Goal: Information Seeking & Learning: Learn about a topic

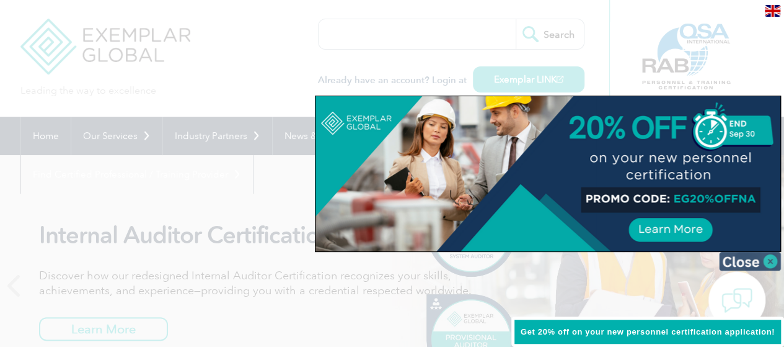
click at [768, 259] on img at bounding box center [750, 261] width 62 height 19
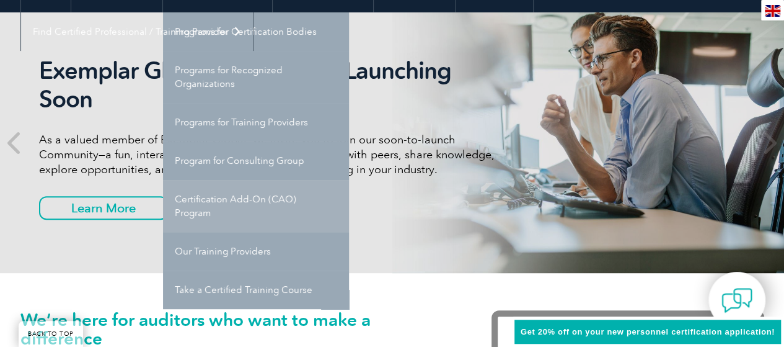
scroll to position [124, 0]
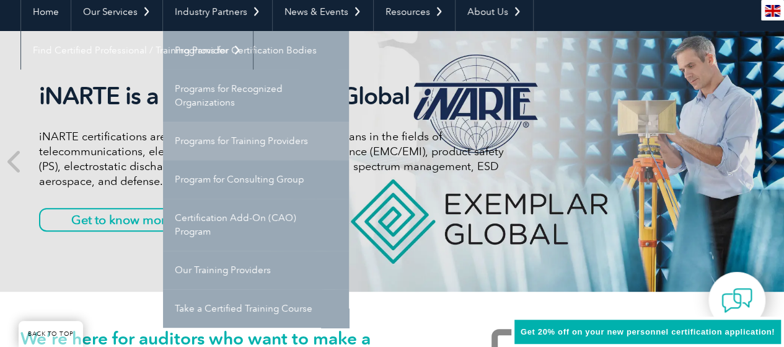
click at [260, 140] on link "Programs for Training Providers" at bounding box center [256, 141] width 186 height 38
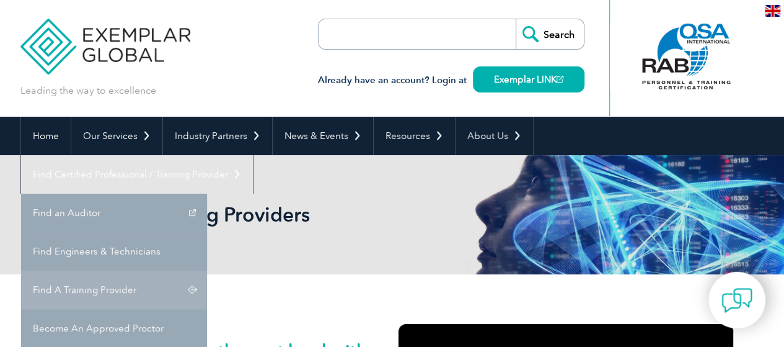
click at [207, 270] on link "Find A Training Provider" at bounding box center [114, 289] width 186 height 38
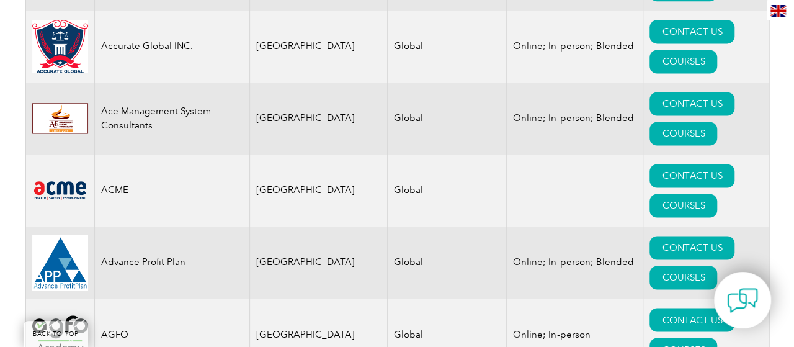
scroll to position [930, 0]
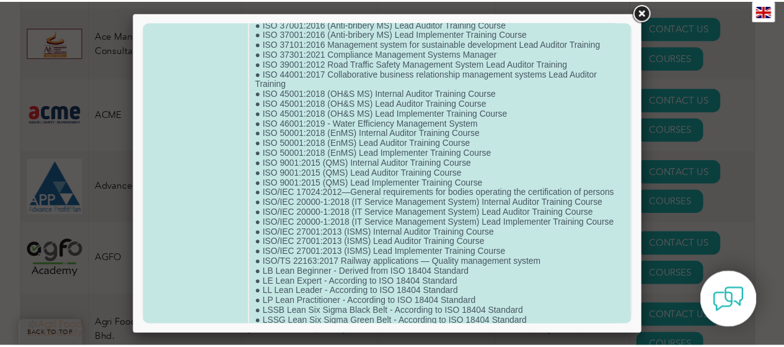
scroll to position [682, 0]
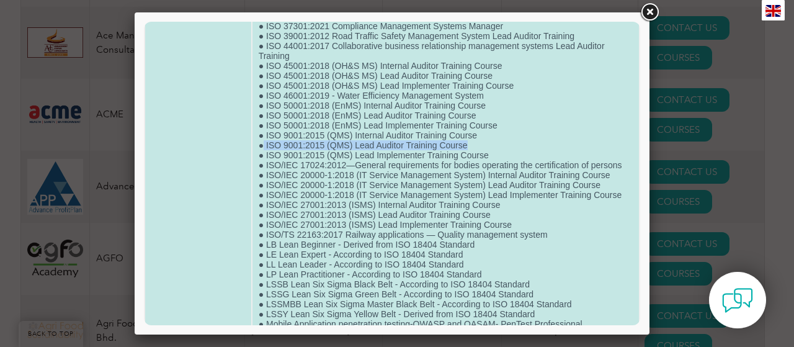
drag, startPoint x: 263, startPoint y: 154, endPoint x: 476, endPoint y: 156, distance: 212.7
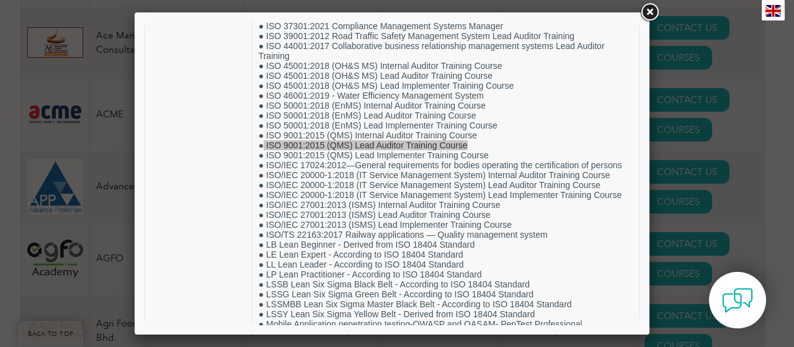
click at [652, 9] on link at bounding box center [649, 12] width 22 height 22
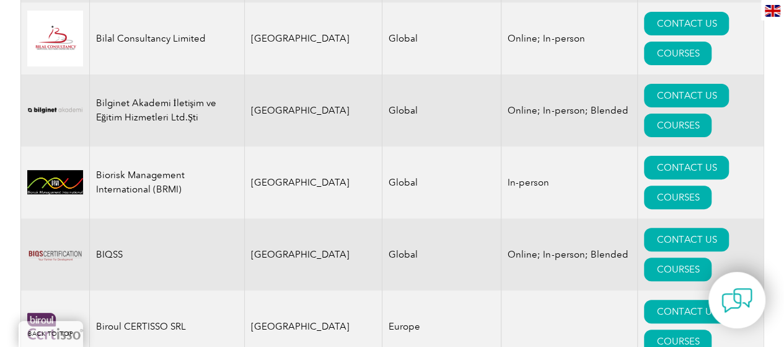
scroll to position [2418, 0]
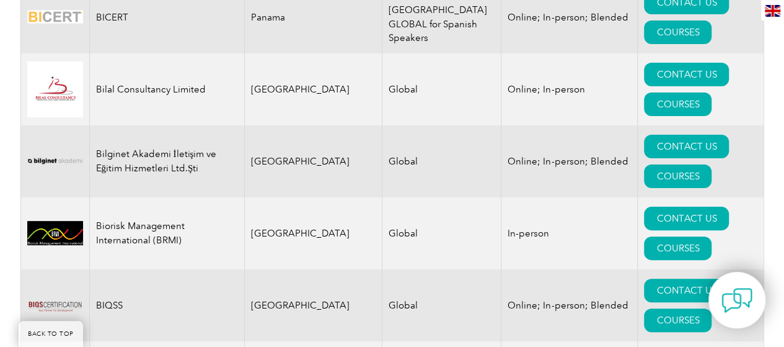
drag, startPoint x: 137, startPoint y: 107, endPoint x: 155, endPoint y: 110, distance: 18.1
drag, startPoint x: 138, startPoint y: 109, endPoint x: 157, endPoint y: 113, distance: 19.7
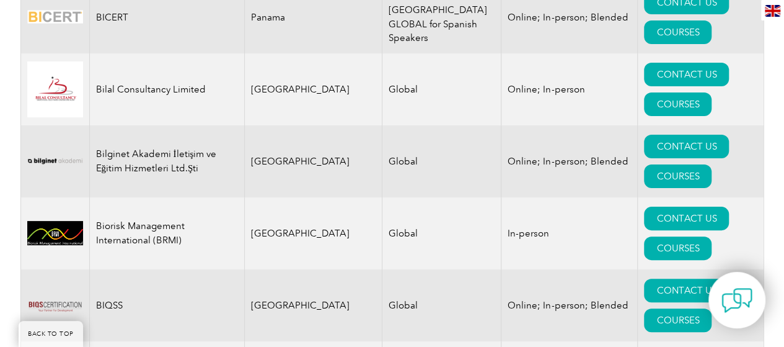
drag, startPoint x: 137, startPoint y: 109, endPoint x: 154, endPoint y: 108, distance: 16.8
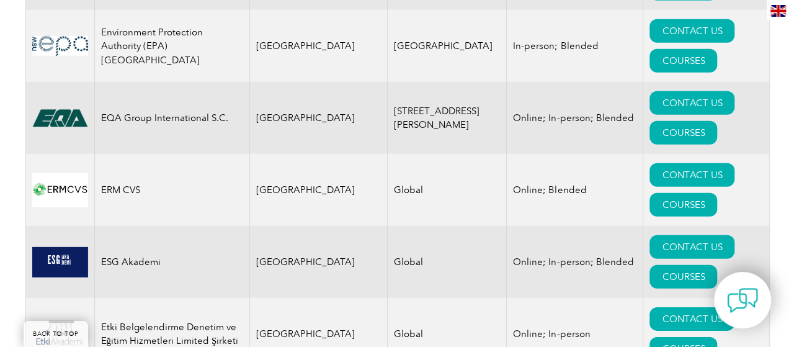
scroll to position [6448, 0]
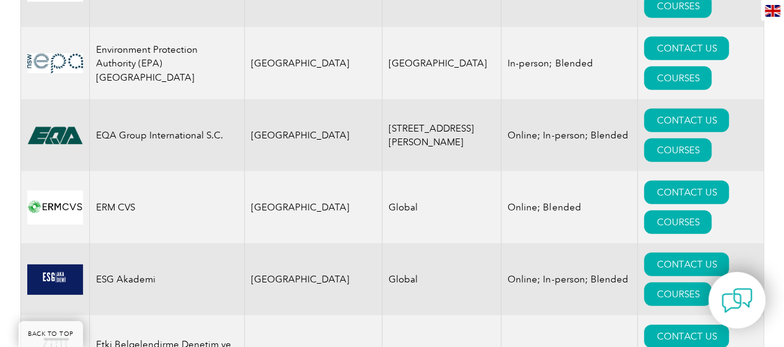
drag, startPoint x: 94, startPoint y: 86, endPoint x: 202, endPoint y: 88, distance: 107.9
drag, startPoint x: 252, startPoint y: 86, endPoint x: 332, endPoint y: 87, distance: 80.6
drag, startPoint x: 355, startPoint y: 87, endPoint x: 392, endPoint y: 91, distance: 37.3
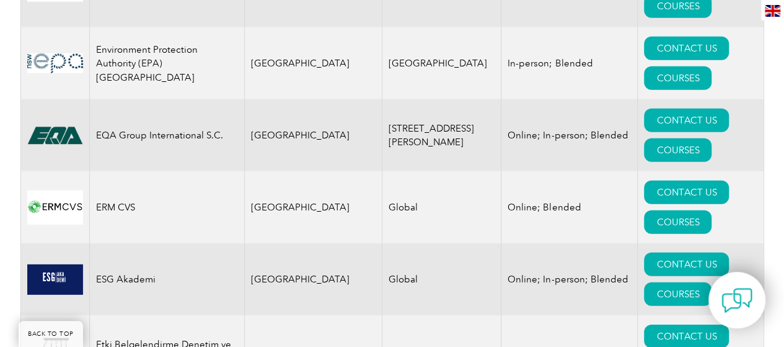
drag, startPoint x: 453, startPoint y: 89, endPoint x: 487, endPoint y: 90, distance: 34.7
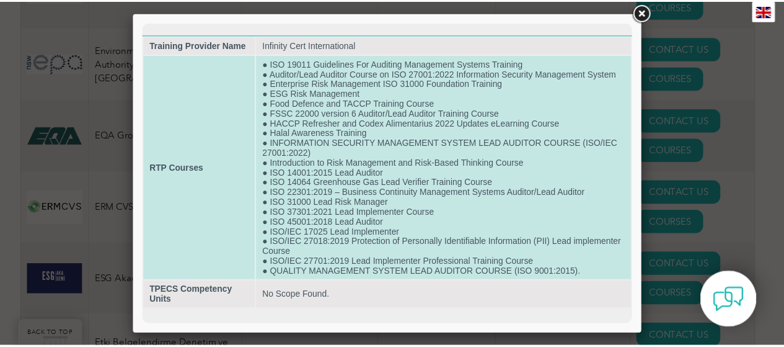
scroll to position [0, 0]
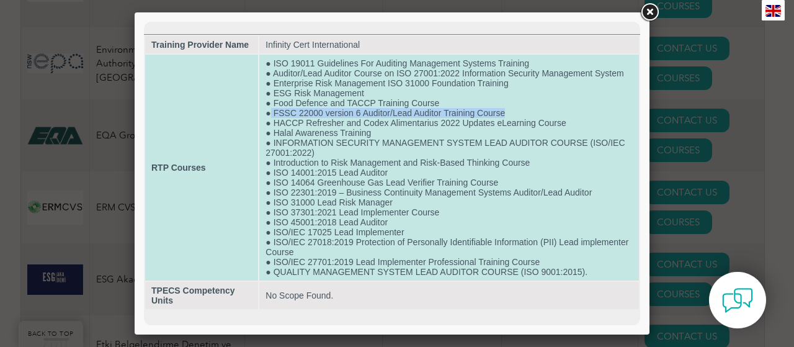
drag, startPoint x: 272, startPoint y: 110, endPoint x: 538, endPoint y: 114, distance: 266.6
click at [538, 114] on td "● ISO 19011 Guidelines For Auditing Management Systems Training ● Auditor/Lead …" at bounding box center [448, 168] width 379 height 226
click at [310, 265] on td "● ISO 19011 Guidelines For Auditing Management Systems Training ● Auditor/Lead …" at bounding box center [448, 168] width 379 height 226
click at [330, 233] on td "● ISO 19011 Guidelines For Auditing Management Systems Training ● Auditor/Lead …" at bounding box center [448, 168] width 379 height 226
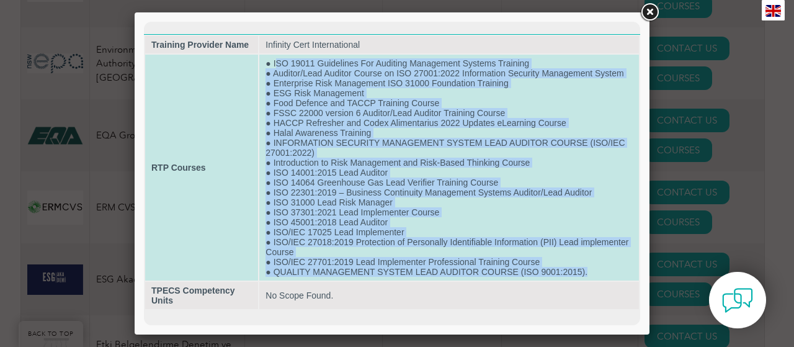
drag, startPoint x: 274, startPoint y: 63, endPoint x: 605, endPoint y: 268, distance: 389.5
click at [605, 268] on td "● ISO 19011 Guidelines For Auditing Management Systems Training ● Auditor/Lead …" at bounding box center [448, 168] width 379 height 226
click at [514, 257] on td "● ISO 19011 Guidelines For Auditing Management Systems Training ● Auditor/Lead …" at bounding box center [448, 168] width 379 height 226
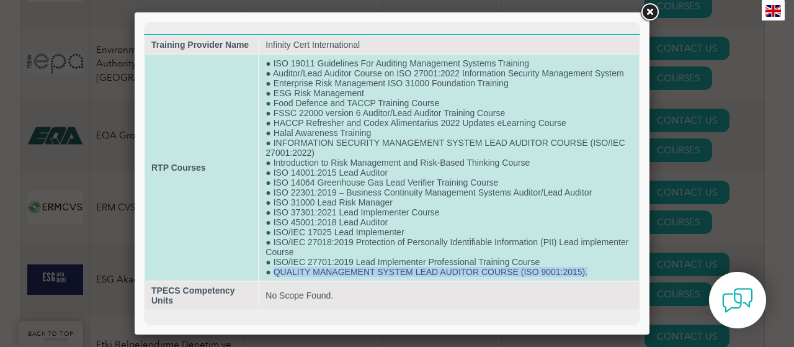
drag, startPoint x: 274, startPoint y: 270, endPoint x: 604, endPoint y: 271, distance: 329.8
click at [604, 271] on td "● ISO 19011 Guidelines For Auditing Management Systems Training ● Auditor/Lead …" at bounding box center [448, 168] width 379 height 226
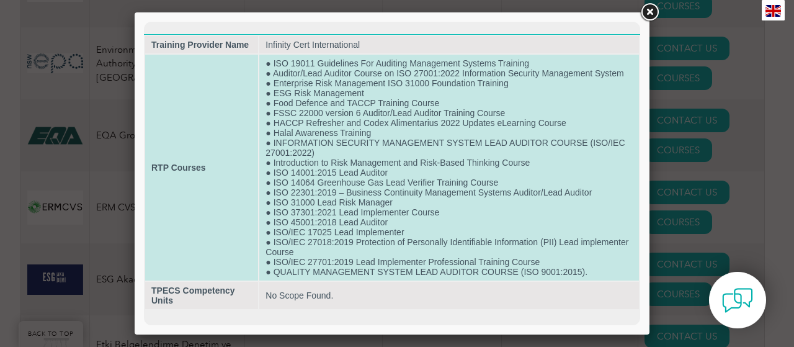
click at [321, 260] on td "● ISO 19011 Guidelines For Auditing Management Systems Training ● Auditor/Lead …" at bounding box center [448, 168] width 379 height 226
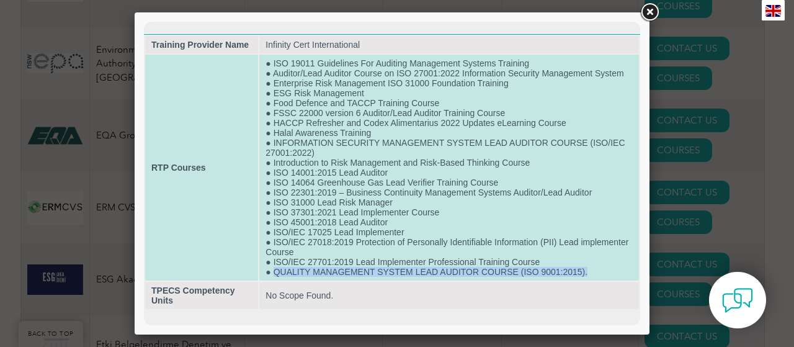
drag, startPoint x: 273, startPoint y: 272, endPoint x: 590, endPoint y: 273, distance: 317.4
click at [590, 273] on td "● ISO 19011 Guidelines For Auditing Management Systems Training ● Auditor/Lead …" at bounding box center [448, 168] width 379 height 226
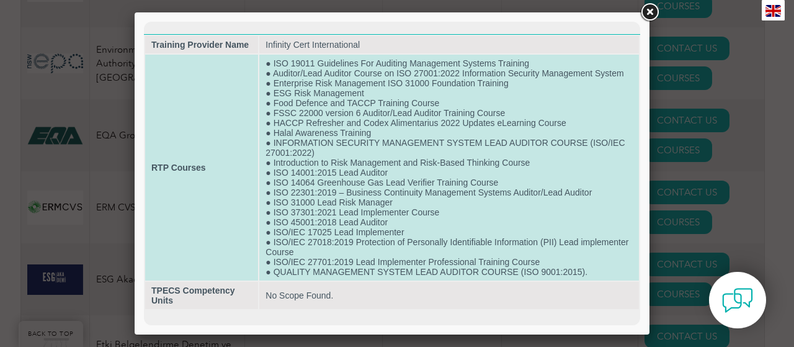
click at [162, 166] on strong "RTP Courses" at bounding box center [178, 167] width 55 height 10
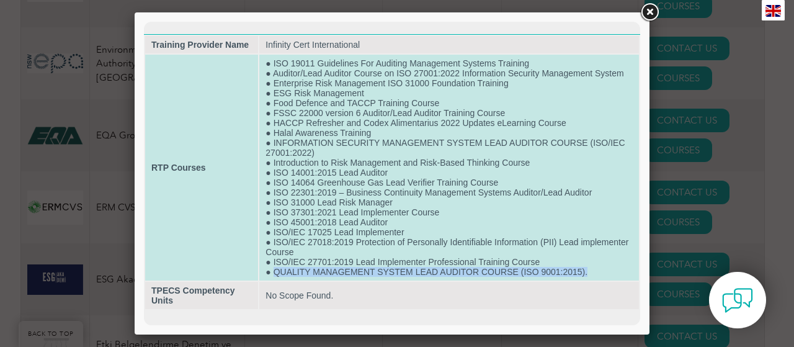
drag, startPoint x: 275, startPoint y: 273, endPoint x: 594, endPoint y: 267, distance: 319.3
click at [594, 267] on td "● ISO 19011 Guidelines For Auditing Management Systems Training ● Auditor/Lead …" at bounding box center [448, 168] width 379 height 226
click at [293, 269] on td "● ISO 19011 Guidelines For Auditing Management Systems Training ● Auditor/Lead …" at bounding box center [448, 168] width 379 height 226
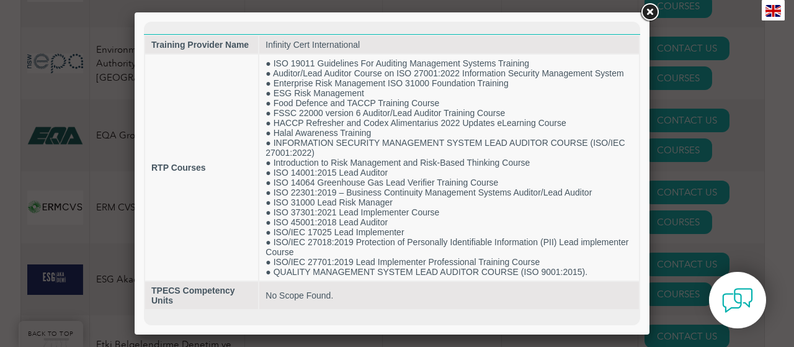
click at [651, 14] on link at bounding box center [649, 12] width 22 height 22
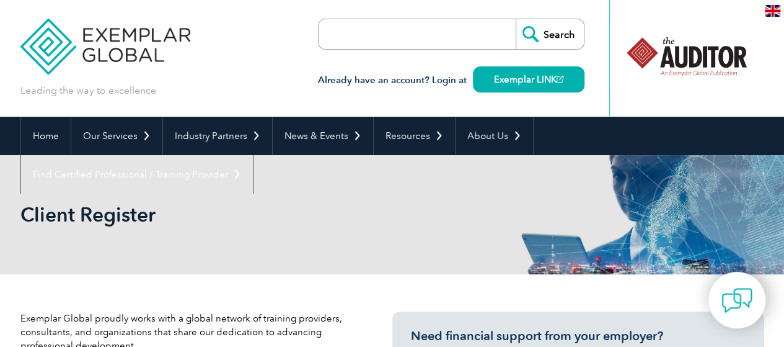
click at [390, 30] on input "search" at bounding box center [390, 34] width 130 height 30
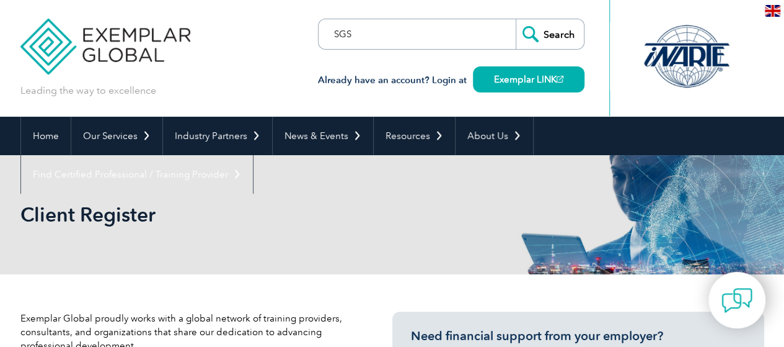
type input "SGS"
click at [562, 34] on input "Search" at bounding box center [550, 34] width 68 height 30
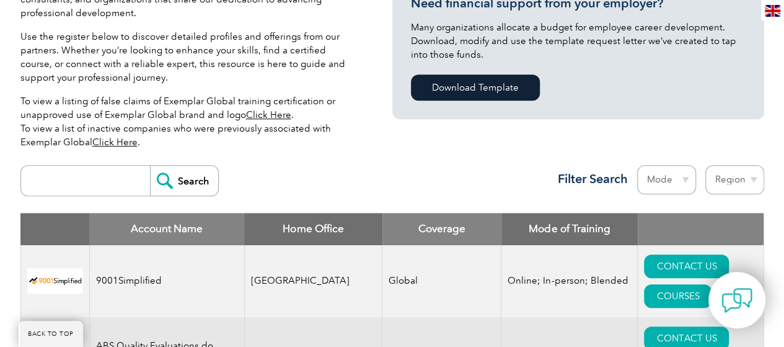
scroll to position [372, 0]
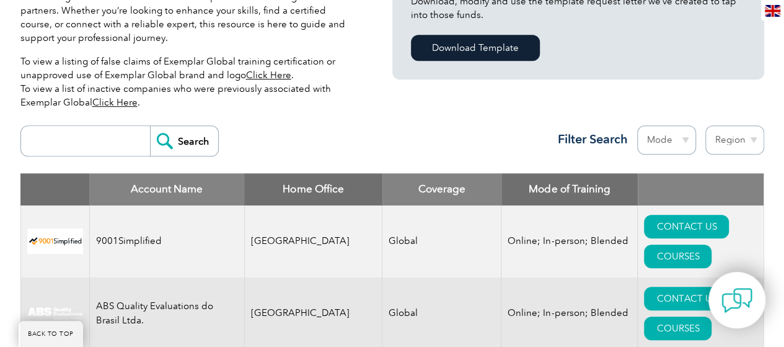
click at [58, 139] on input "search" at bounding box center [88, 141] width 123 height 30
type input "SGS"
click at [180, 132] on input "Search" at bounding box center [184, 141] width 68 height 30
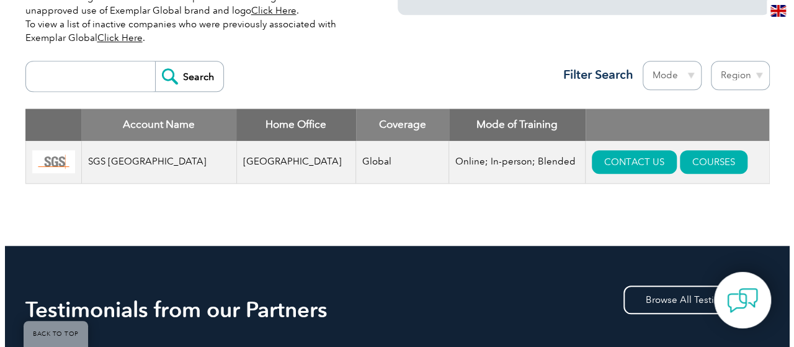
scroll to position [434, 0]
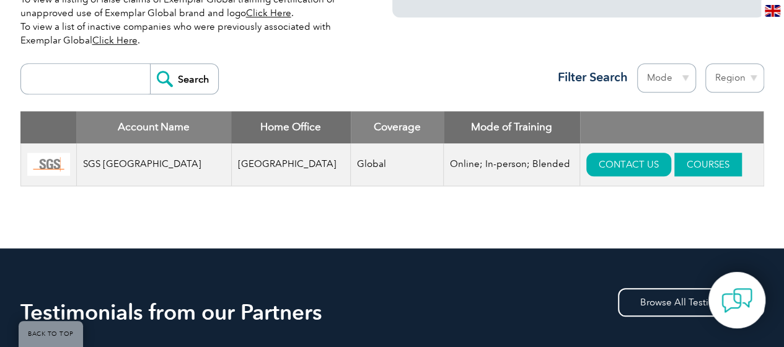
click at [685, 164] on link "COURSES" at bounding box center [709, 165] width 68 height 24
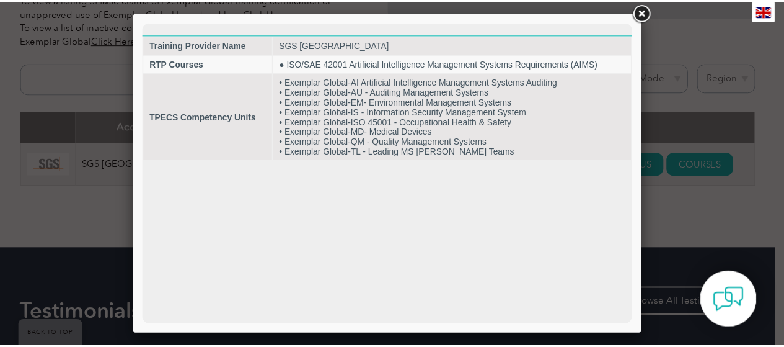
scroll to position [0, 0]
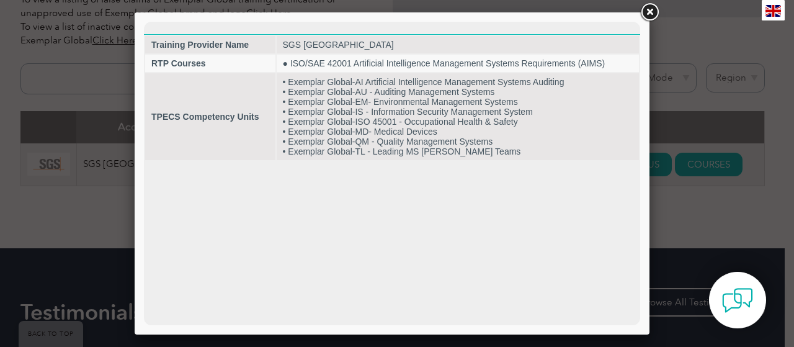
click at [648, 10] on link at bounding box center [649, 12] width 22 height 22
